Goal: Find specific page/section: Find specific page/section

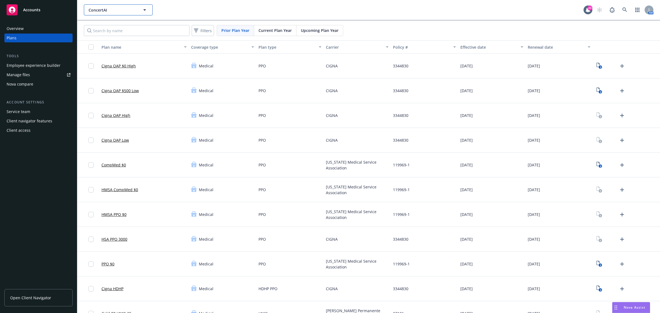
click at [104, 9] on span "ConcertAI" at bounding box center [113, 10] width 48 height 6
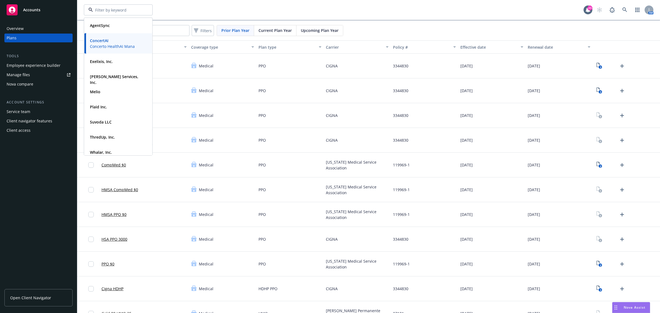
scroll to position [40, 0]
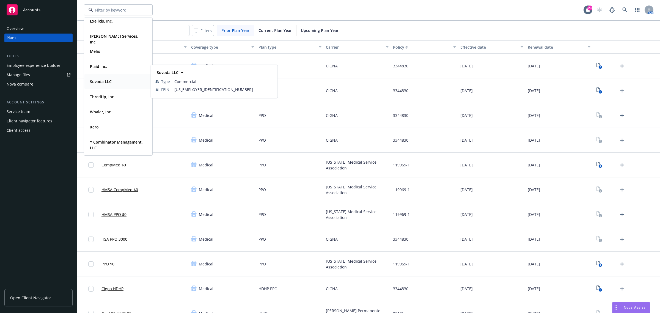
click at [99, 82] on strong "Suvoda LLC" at bounding box center [101, 81] width 22 height 5
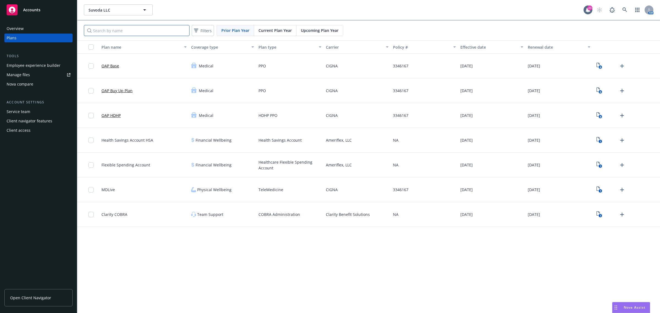
click at [130, 28] on input "Search by name" at bounding box center [137, 30] width 106 height 11
